Goal: Task Accomplishment & Management: Manage account settings

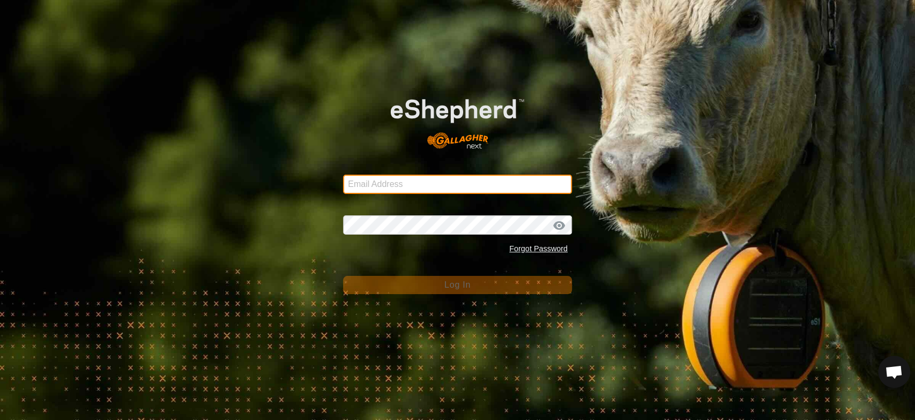
click at [370, 182] on input "Email Address" at bounding box center [457, 184] width 229 height 19
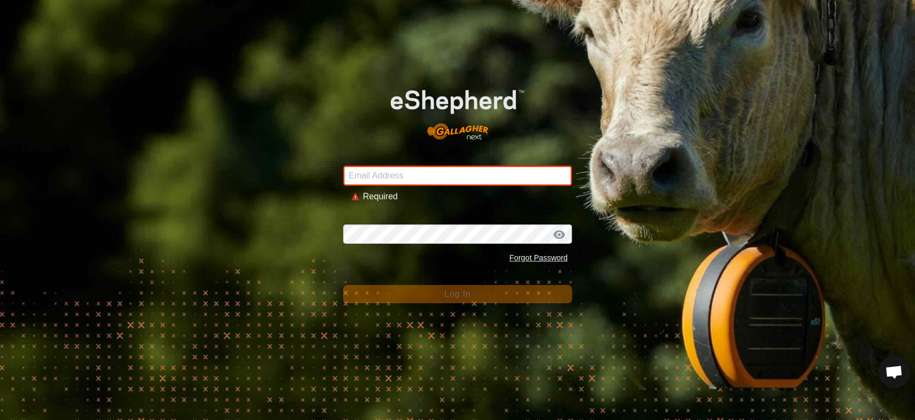
type input "[EMAIL_ADDRESS][DOMAIN_NAME]"
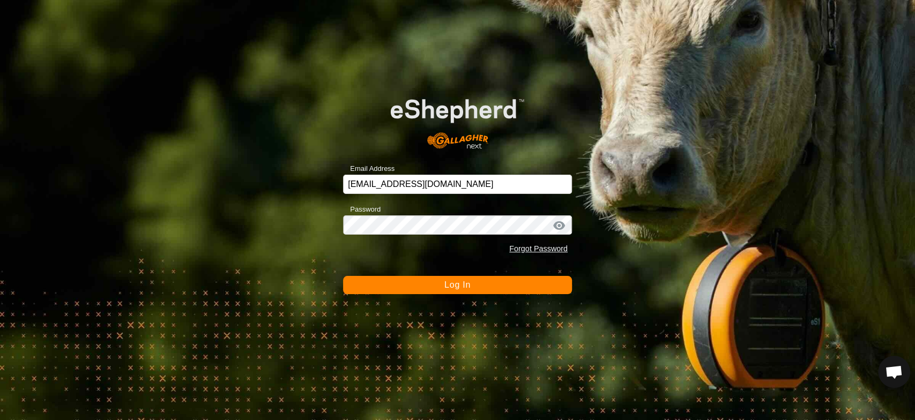
click at [455, 286] on span "Log In" at bounding box center [457, 284] width 26 height 9
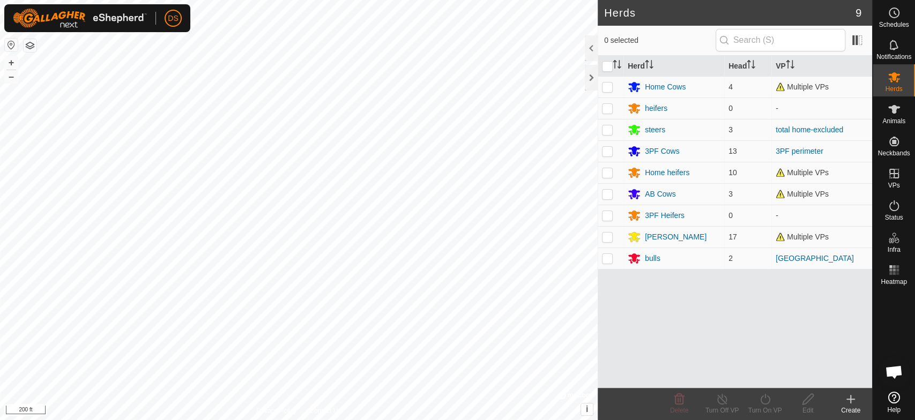
click at [388, 420] on html "DS Schedules Notifications Herds Animals Neckbands VPs Status Infra Heatmap Hel…" at bounding box center [457, 210] width 915 height 420
click at [647, 149] on div "3PF Cows" at bounding box center [662, 151] width 35 height 11
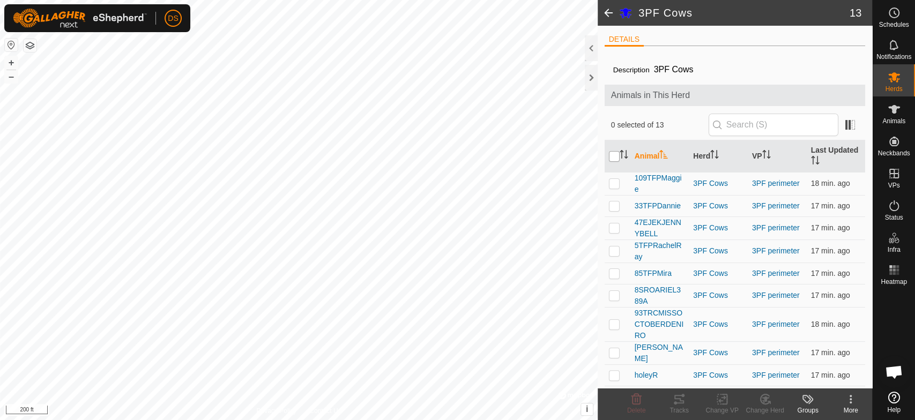
click at [611, 156] on input "checkbox" at bounding box center [614, 156] width 11 height 11
checkbox input "true"
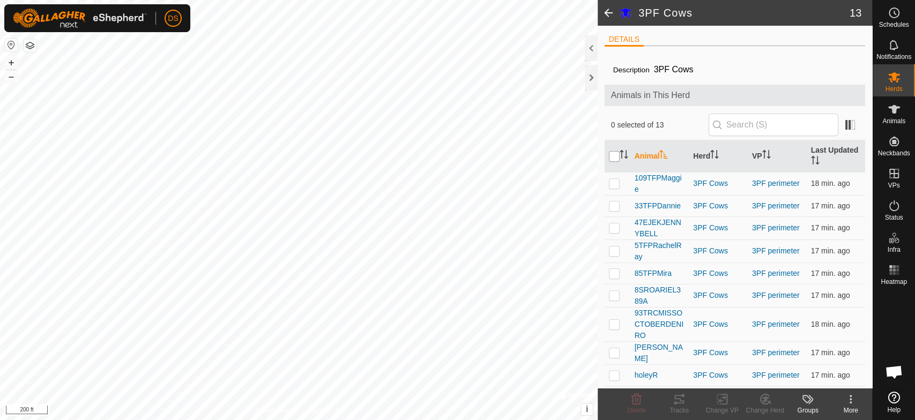
checkbox input "true"
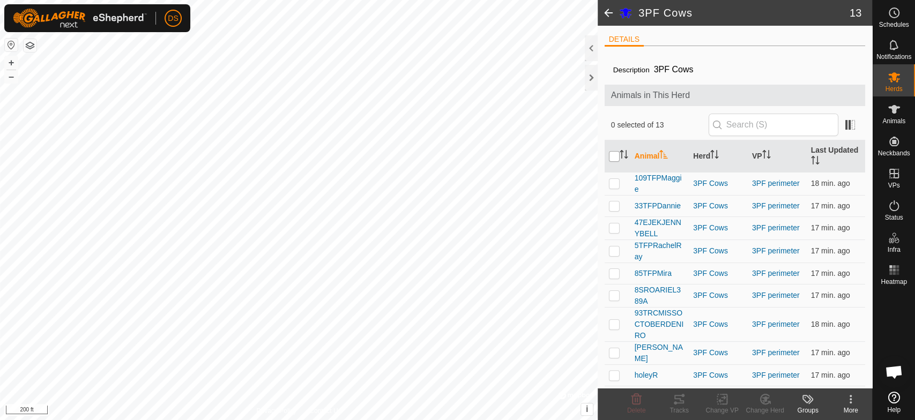
checkbox input "true"
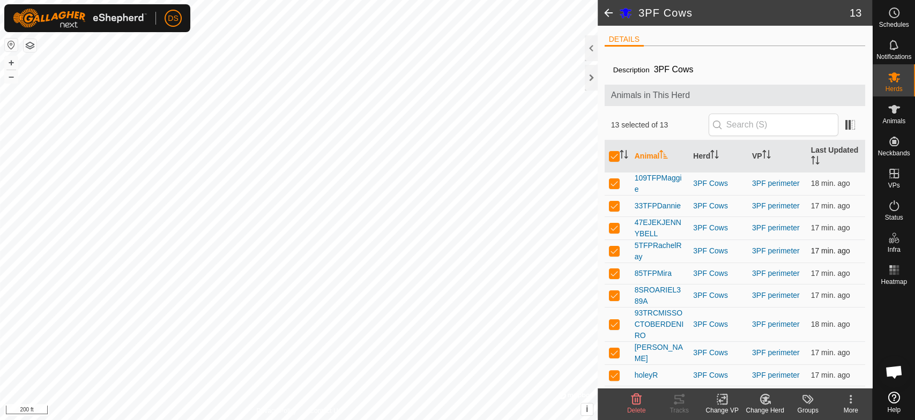
click at [613, 249] on p-checkbox at bounding box center [614, 250] width 11 height 9
checkbox input "false"
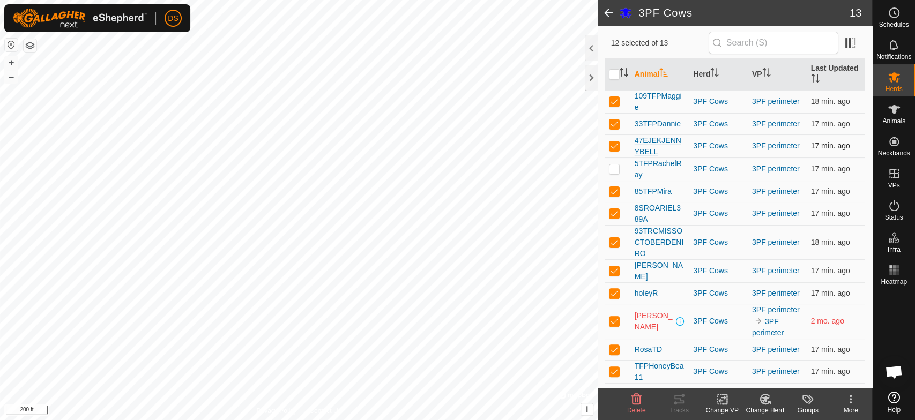
scroll to position [96, 0]
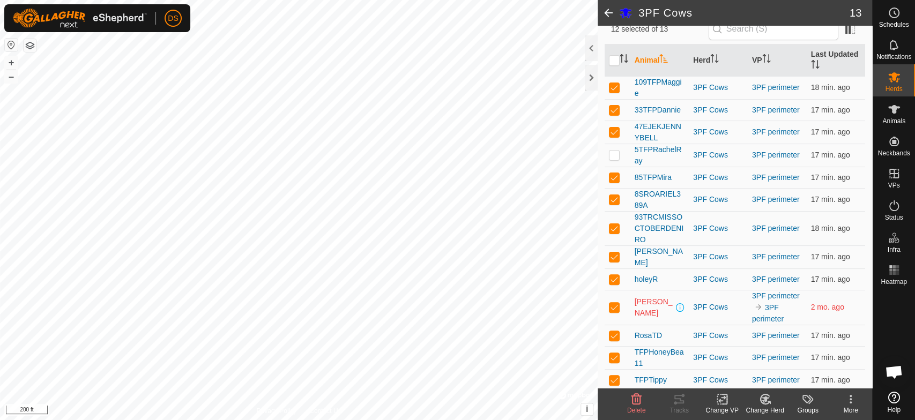
click at [615, 304] on p-checkbox at bounding box center [614, 307] width 11 height 9
checkbox input "false"
click at [609, 332] on p-checkbox at bounding box center [614, 335] width 11 height 9
checkbox input "false"
click at [679, 401] on icon at bounding box center [679, 399] width 13 height 13
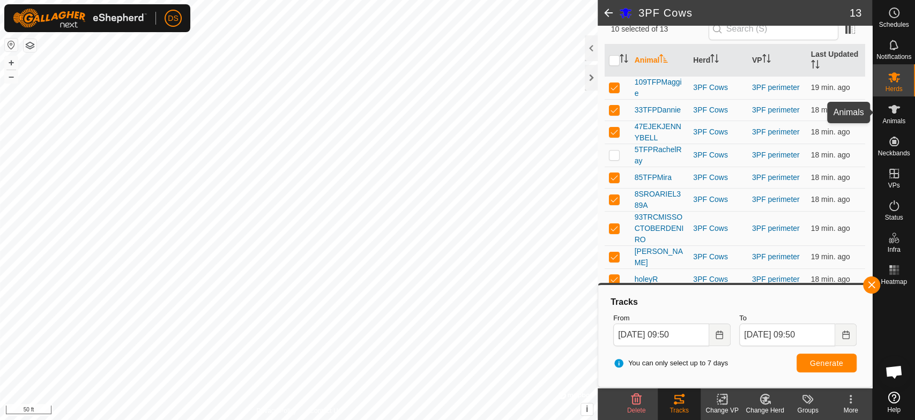
click at [892, 108] on icon at bounding box center [894, 109] width 12 height 9
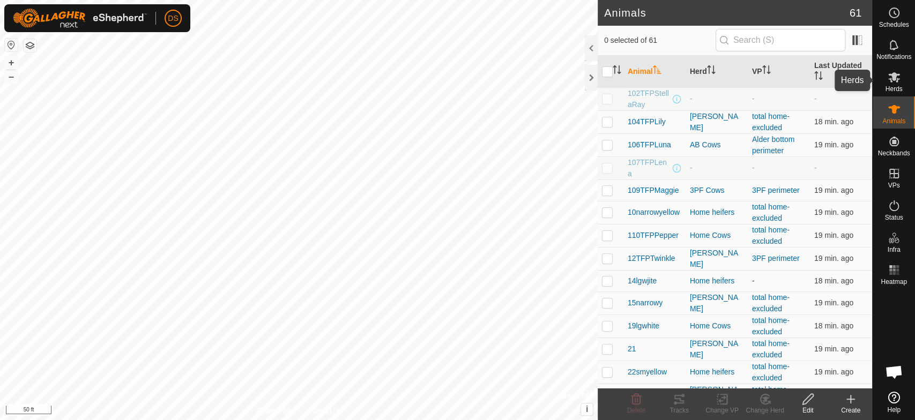
click at [885, 80] on es-mob-svg-icon at bounding box center [893, 77] width 19 height 17
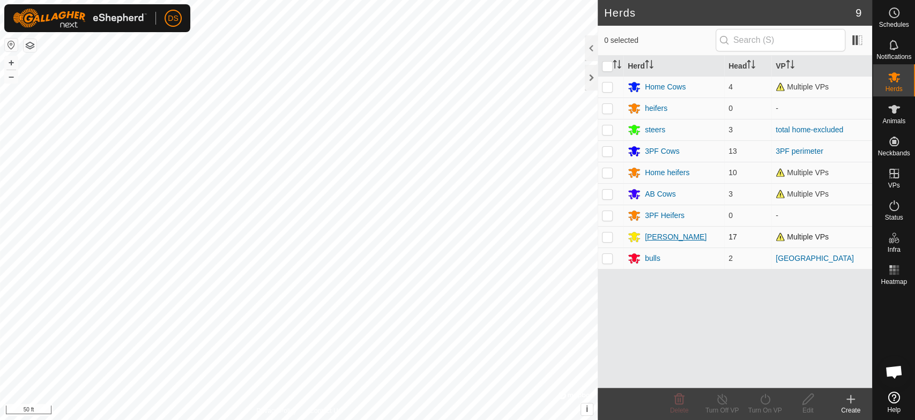
click at [647, 239] on div "[PERSON_NAME]" at bounding box center [676, 236] width 62 height 11
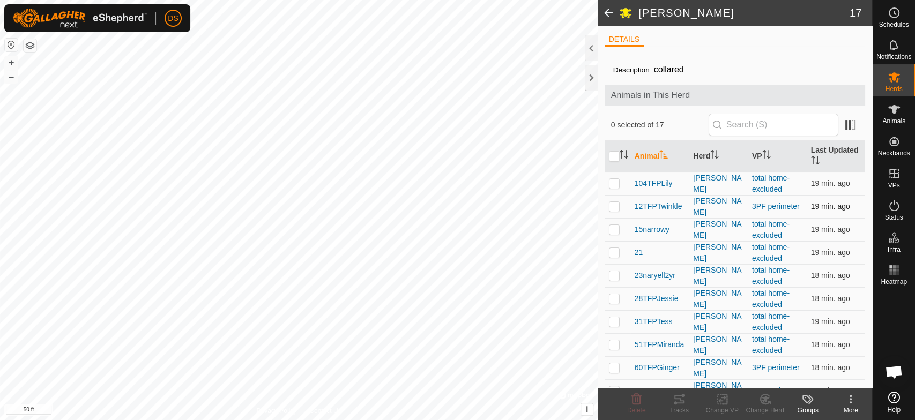
click at [610, 206] on p-checkbox at bounding box center [614, 206] width 11 height 9
checkbox input "true"
click at [616, 365] on p-checkbox at bounding box center [614, 367] width 11 height 9
checkbox input "true"
click at [614, 386] on p-checkbox at bounding box center [614, 390] width 11 height 9
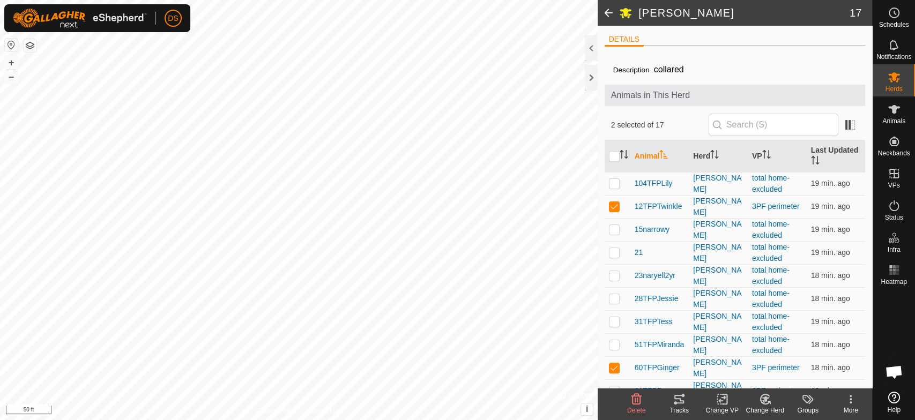
checkbox input "true"
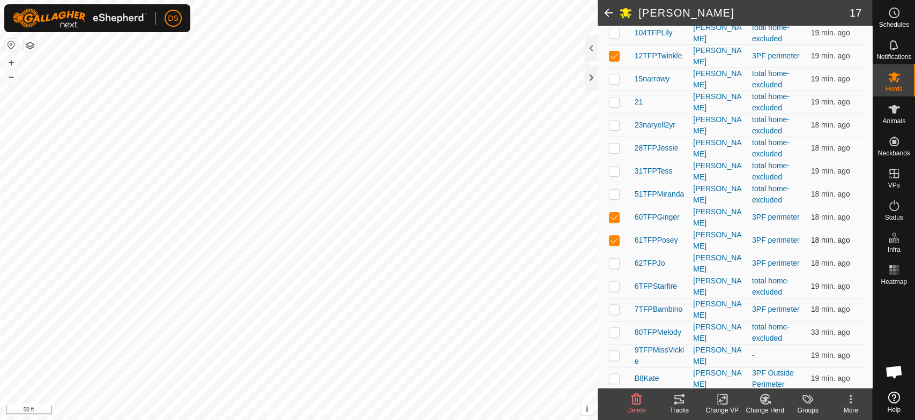
scroll to position [168, 0]
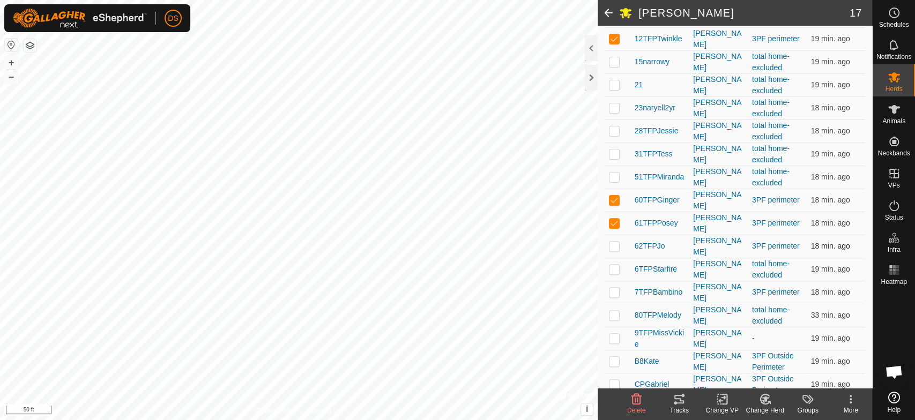
click at [609, 242] on p-checkbox at bounding box center [614, 246] width 11 height 9
checkbox input "true"
click at [613, 288] on p-checkbox at bounding box center [614, 292] width 11 height 9
checkbox input "true"
click at [614, 357] on p-checkbox at bounding box center [614, 361] width 11 height 9
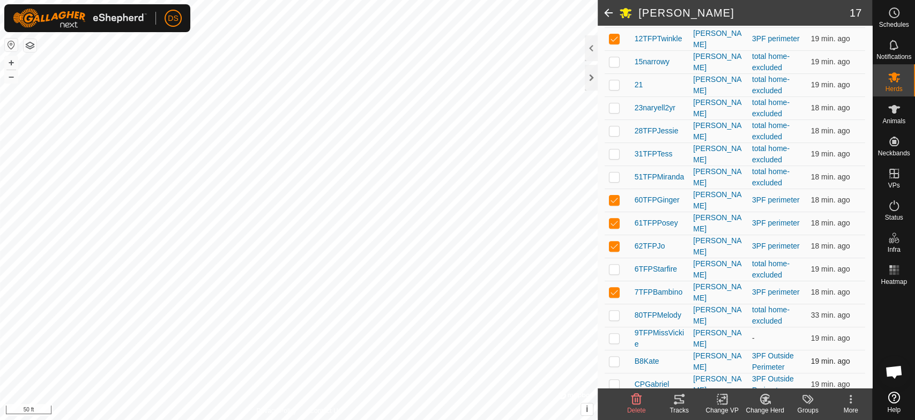
checkbox input "true"
click at [610, 380] on p-checkbox at bounding box center [614, 384] width 11 height 9
checkbox input "true"
click at [681, 401] on icon at bounding box center [679, 399] width 13 height 13
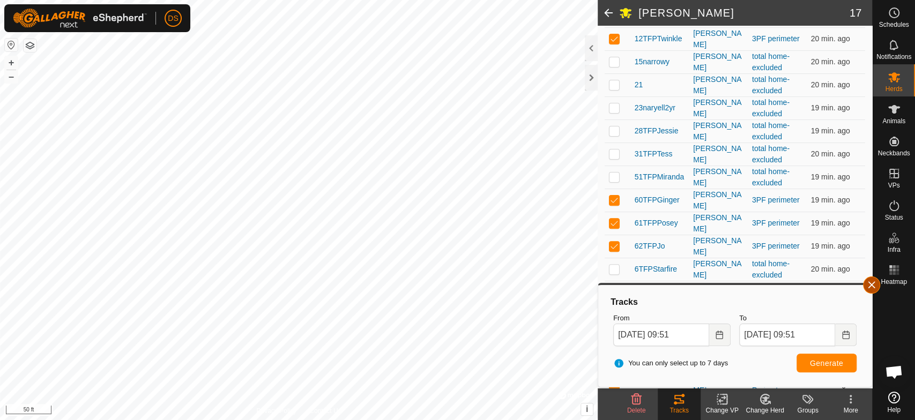
click at [870, 283] on button "button" at bounding box center [871, 285] width 17 height 17
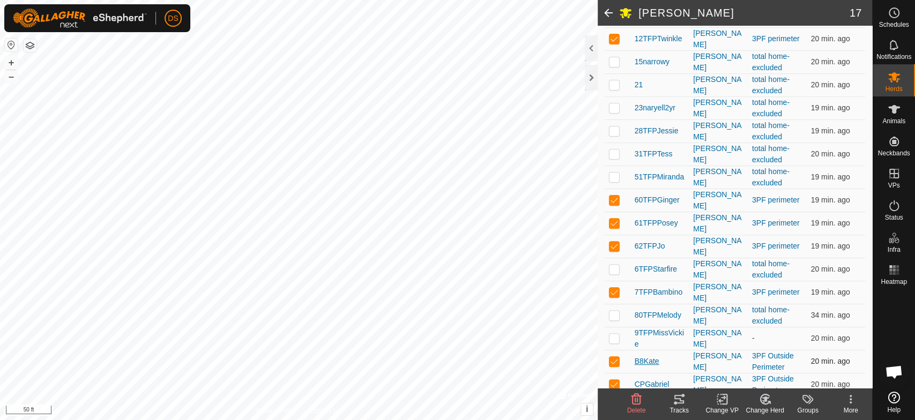
click at [651, 356] on span "B8Kate" at bounding box center [646, 361] width 25 height 11
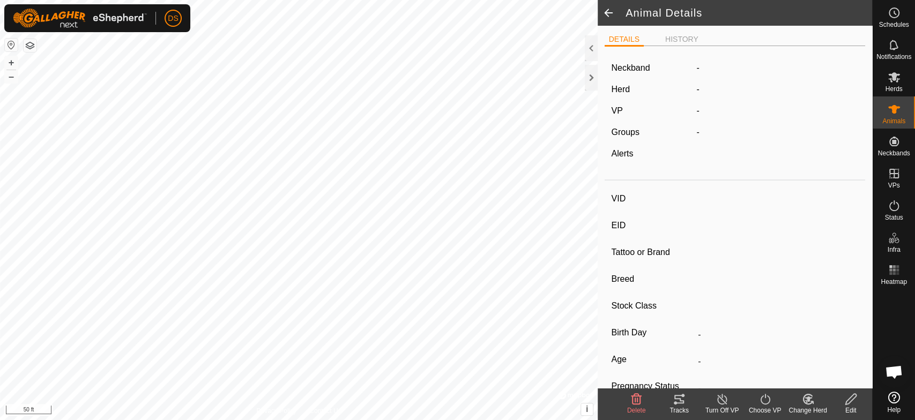
type input "B8Kate"
type input "-"
type input "CP 8K"
type input "-"
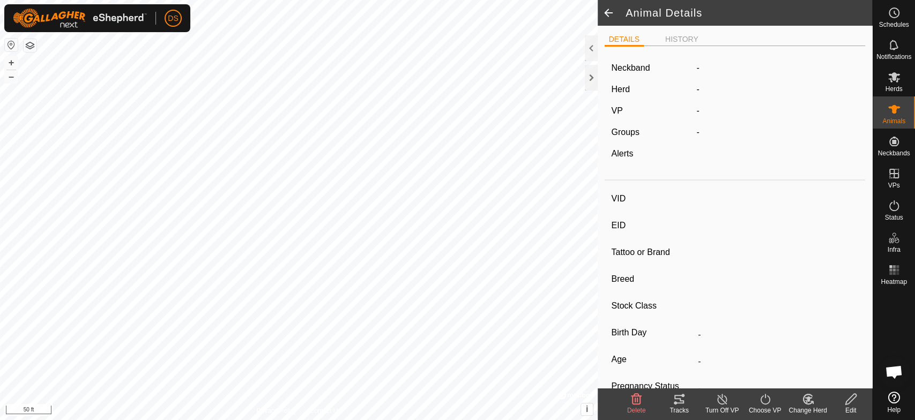
type input "0 kg"
type input "-"
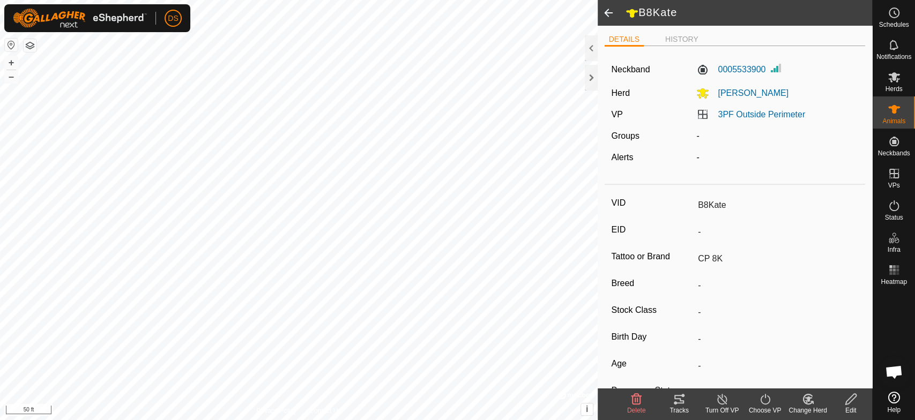
click at [766, 400] on icon at bounding box center [764, 399] width 13 height 13
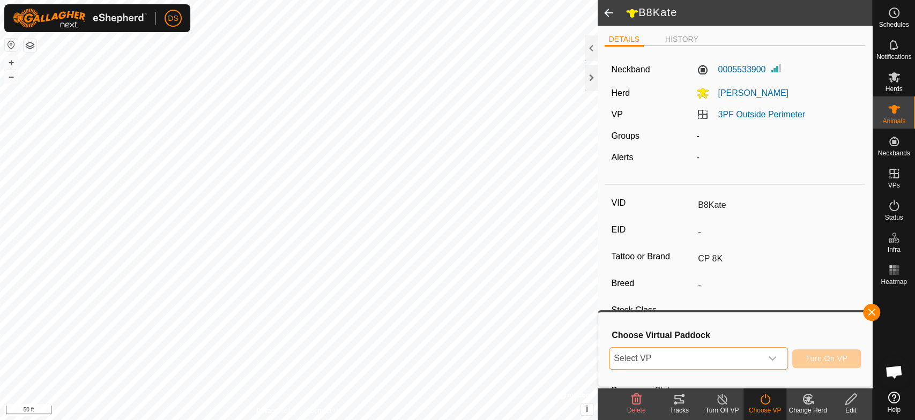
click at [678, 354] on span "Select VP" at bounding box center [685, 358] width 152 height 21
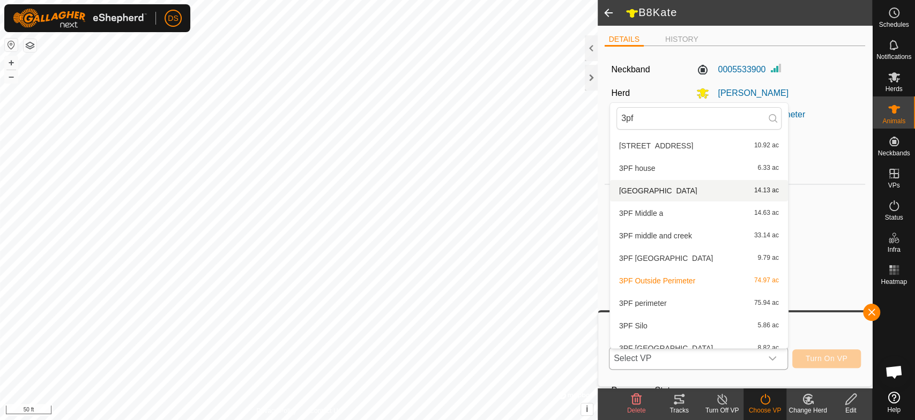
scroll to position [79, 0]
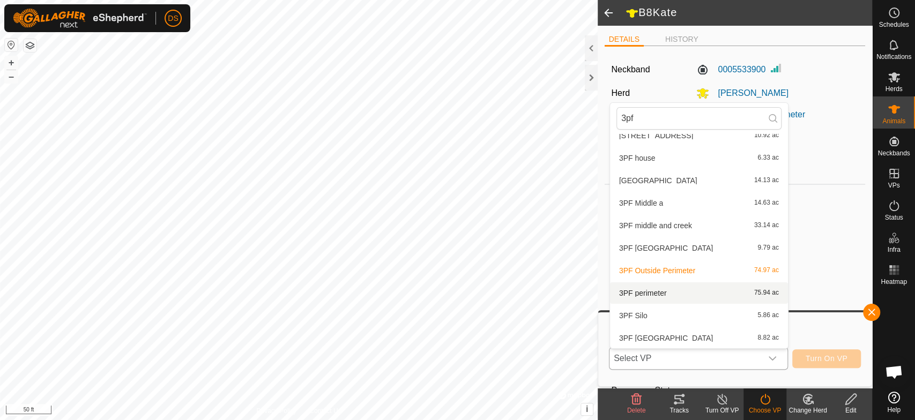
type input "3pf"
click at [656, 293] on li "3PF perimeter 75.94 ac" at bounding box center [699, 292] width 178 height 21
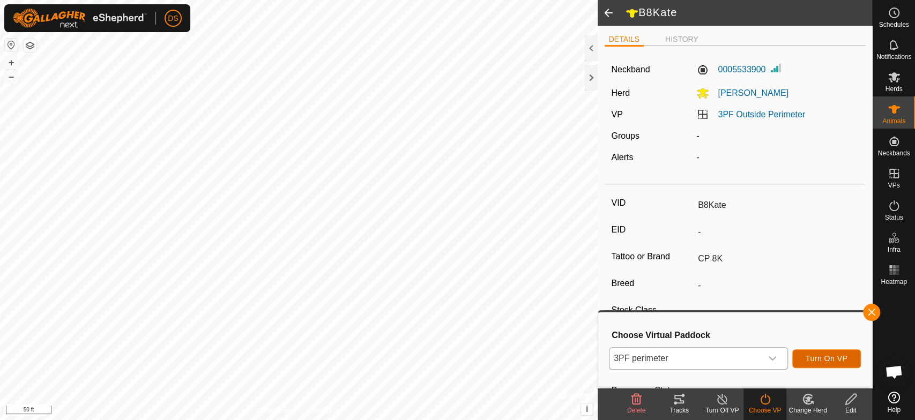
click at [813, 357] on span "Turn On VP" at bounding box center [826, 358] width 42 height 9
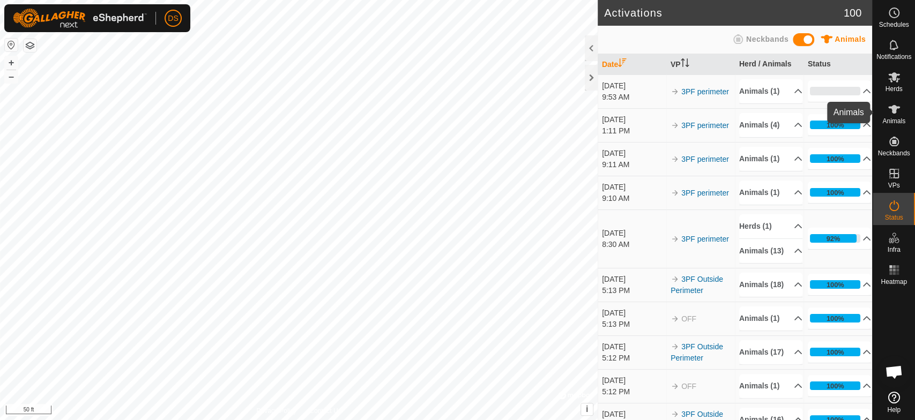
click at [892, 116] on es-animals-svg-icon at bounding box center [893, 109] width 19 height 17
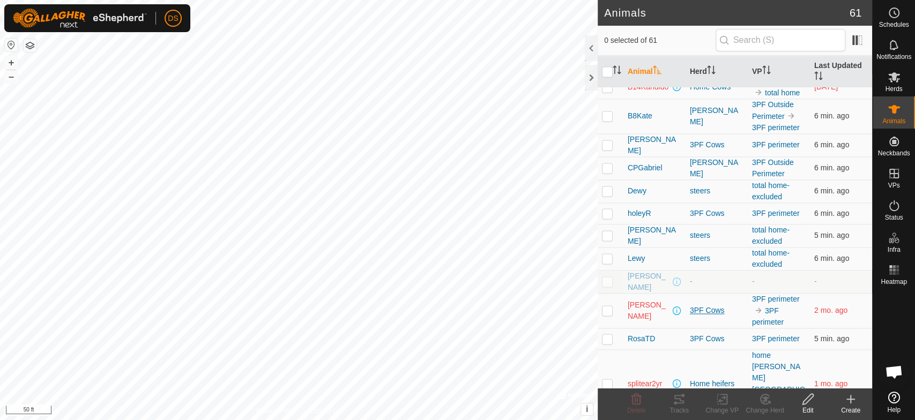
scroll to position [1017, 0]
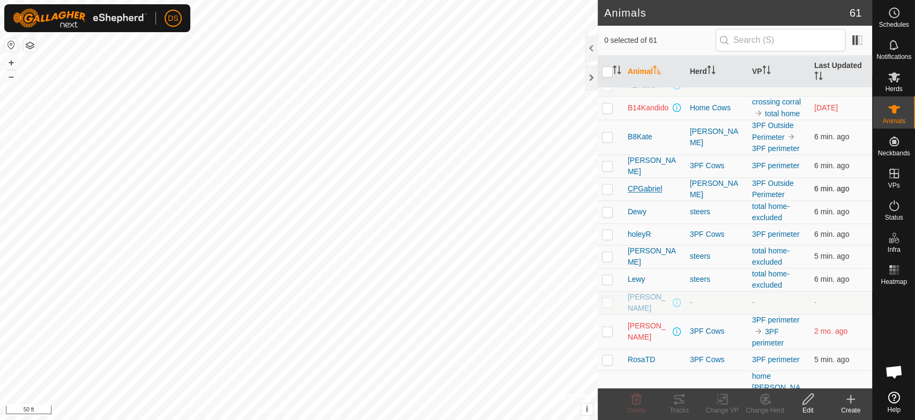
click at [656, 183] on span "CPGabriel" at bounding box center [644, 188] width 35 height 11
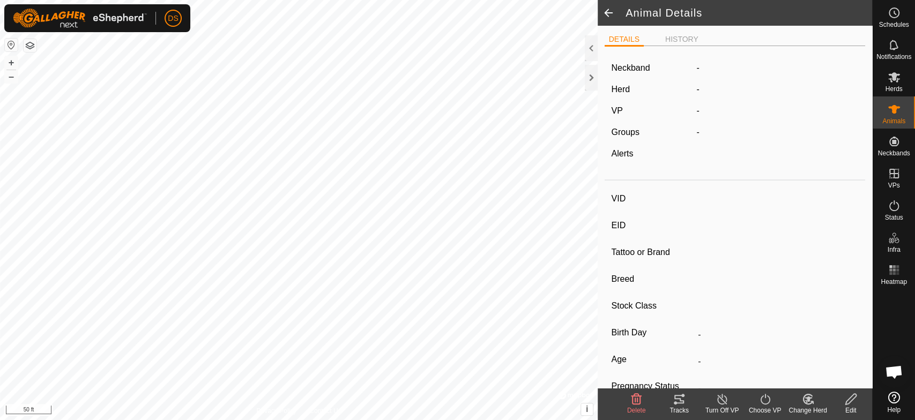
type input "CPGabriel"
type input "-"
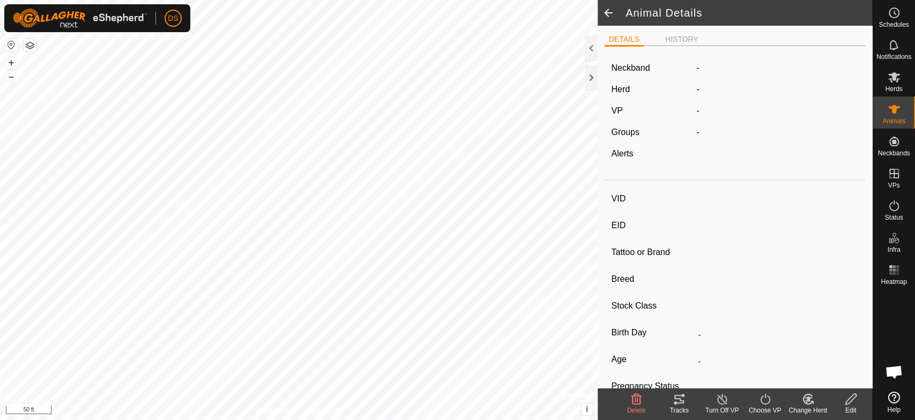
type input "0 kg"
type input "-"
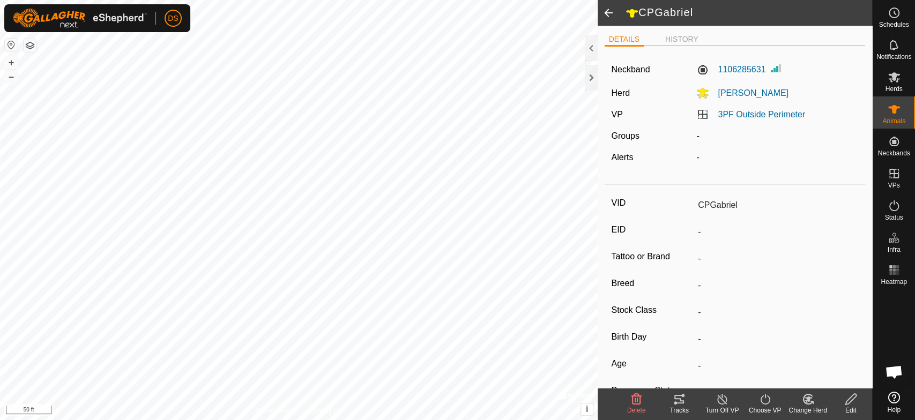
click at [763, 399] on icon at bounding box center [764, 399] width 13 height 13
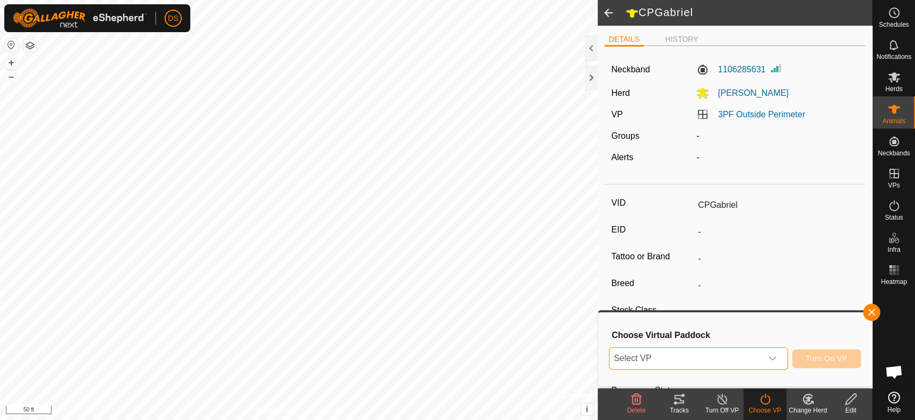
click at [753, 358] on span "Select VP" at bounding box center [685, 358] width 152 height 21
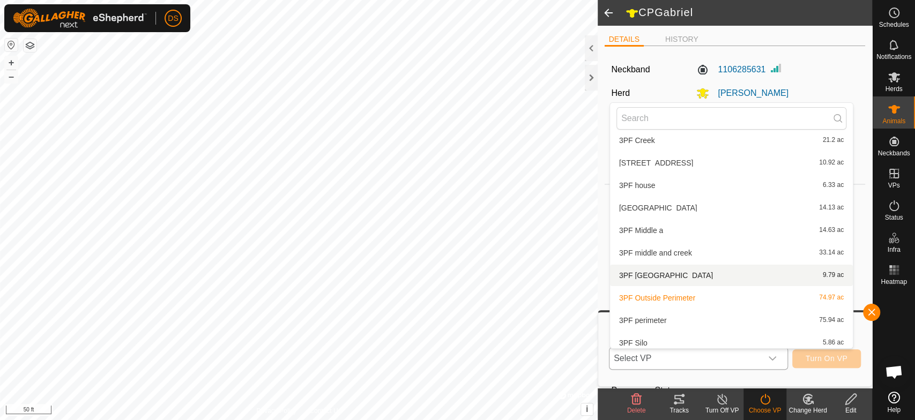
scroll to position [71, 0]
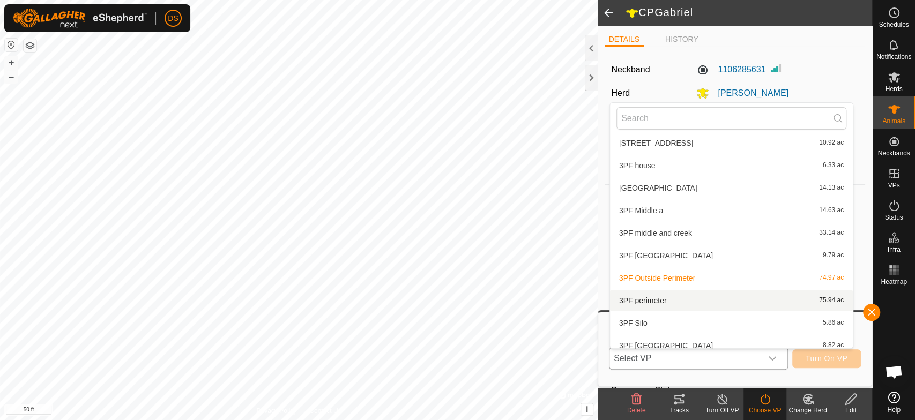
click at [686, 302] on li "3PF perimeter 75.94 ac" at bounding box center [731, 300] width 243 height 21
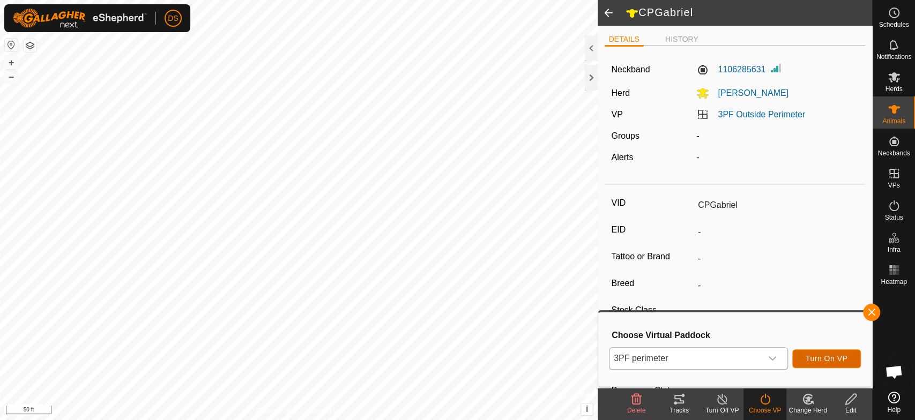
click at [819, 356] on span "Turn On VP" at bounding box center [826, 358] width 42 height 9
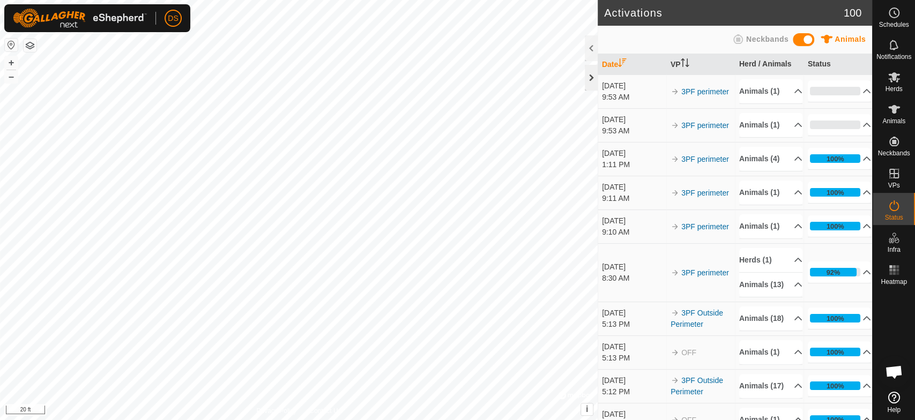
click at [588, 74] on div at bounding box center [591, 78] width 13 height 26
